Goal: Information Seeking & Learning: Learn about a topic

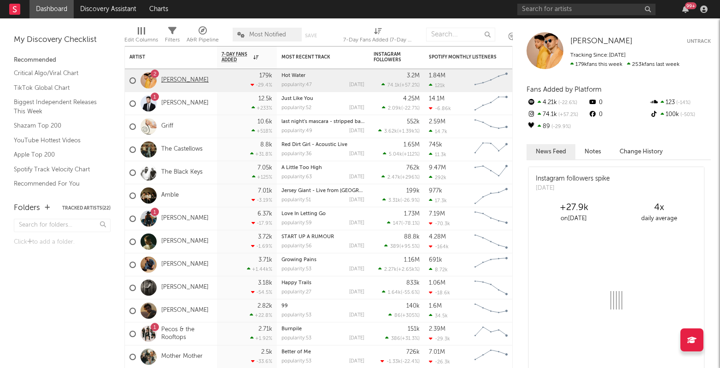
click at [192, 80] on link "[PERSON_NAME]" at bounding box center [184, 80] width 47 height 8
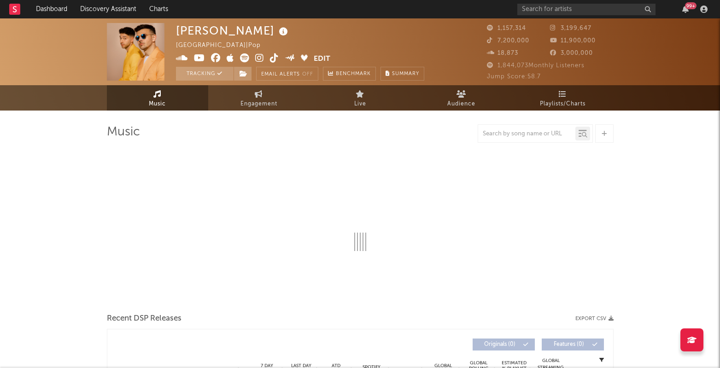
select select "6m"
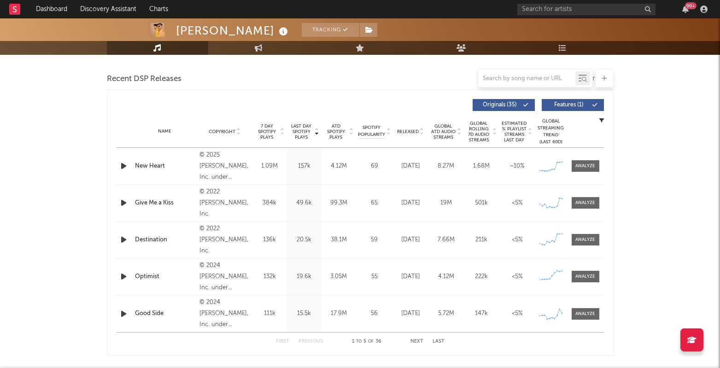
scroll to position [587, 0]
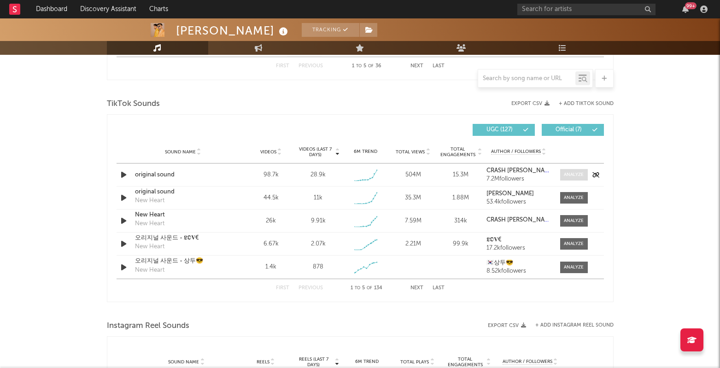
click at [575, 174] on div at bounding box center [574, 174] width 20 height 7
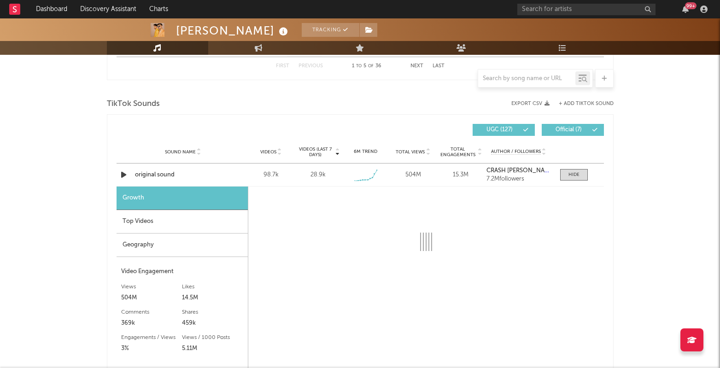
select select "1w"
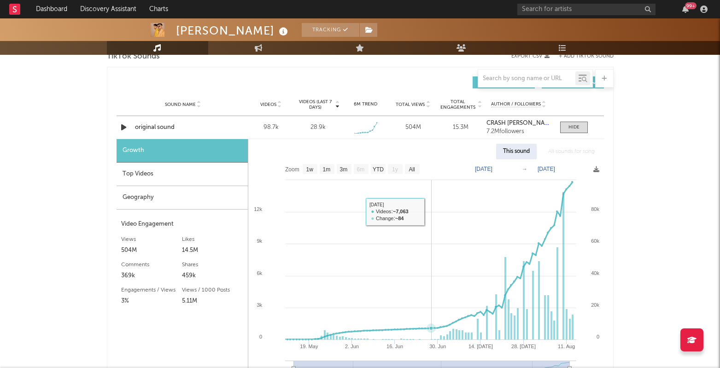
scroll to position [645, 0]
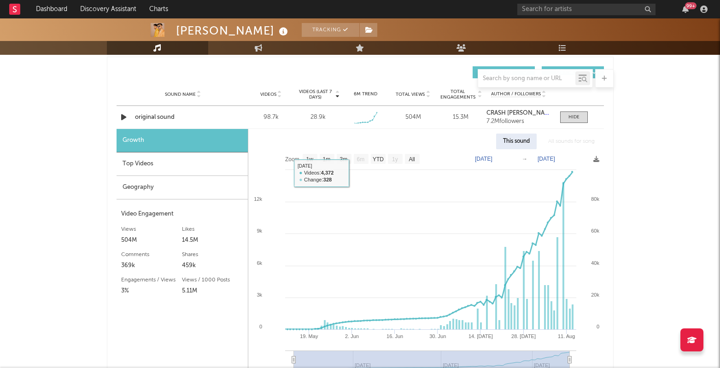
click at [200, 171] on div "Top Videos" at bounding box center [181, 163] width 131 height 23
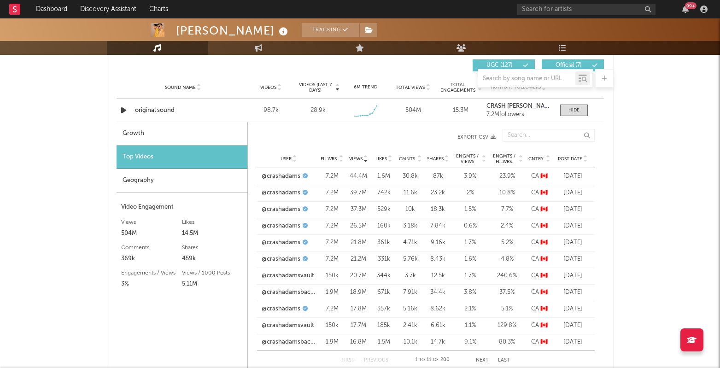
scroll to position [648, 0]
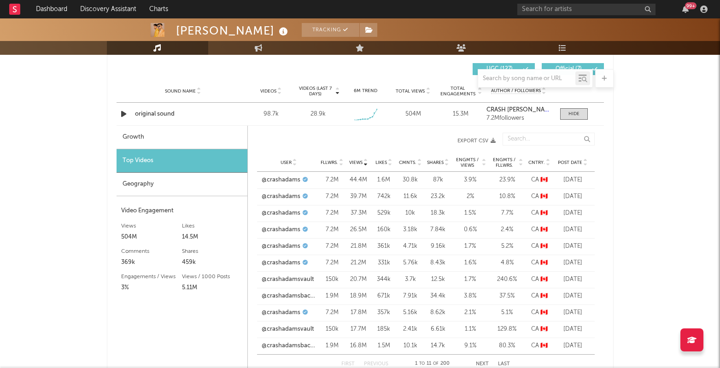
click at [585, 160] on icon at bounding box center [585, 161] width 5 height 4
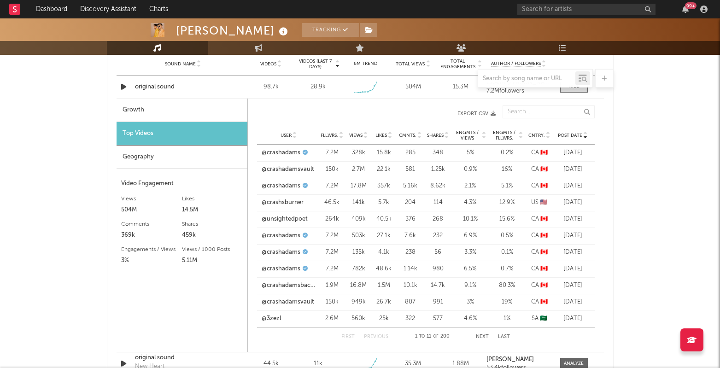
scroll to position [677, 0]
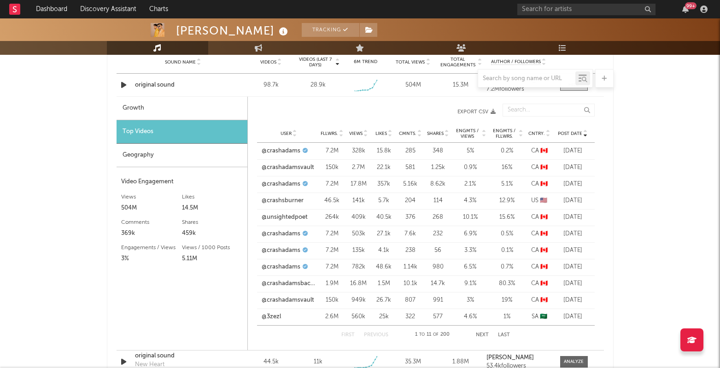
click at [480, 333] on button "Next" at bounding box center [482, 334] width 13 height 5
click at [297, 259] on div "User @crashadams Fllwrs. 7.2M Views 155k Likes 9.3k Cmnts. 359 Shares 102 Engmt…" at bounding box center [425, 267] width 337 height 17
click at [279, 265] on link "@crashadams" at bounding box center [280, 266] width 39 height 9
